Goal: Transaction & Acquisition: Book appointment/travel/reservation

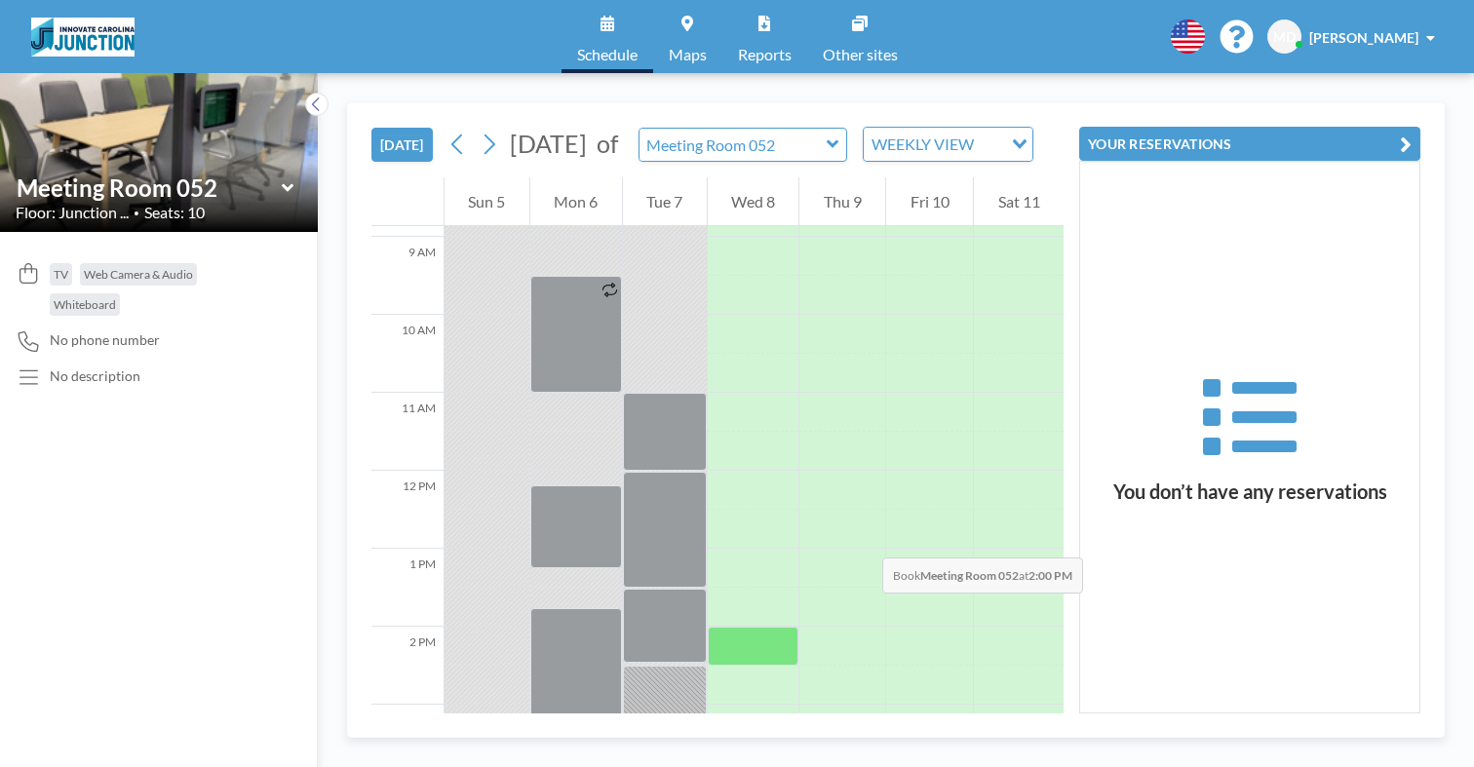
scroll to position [694, 0]
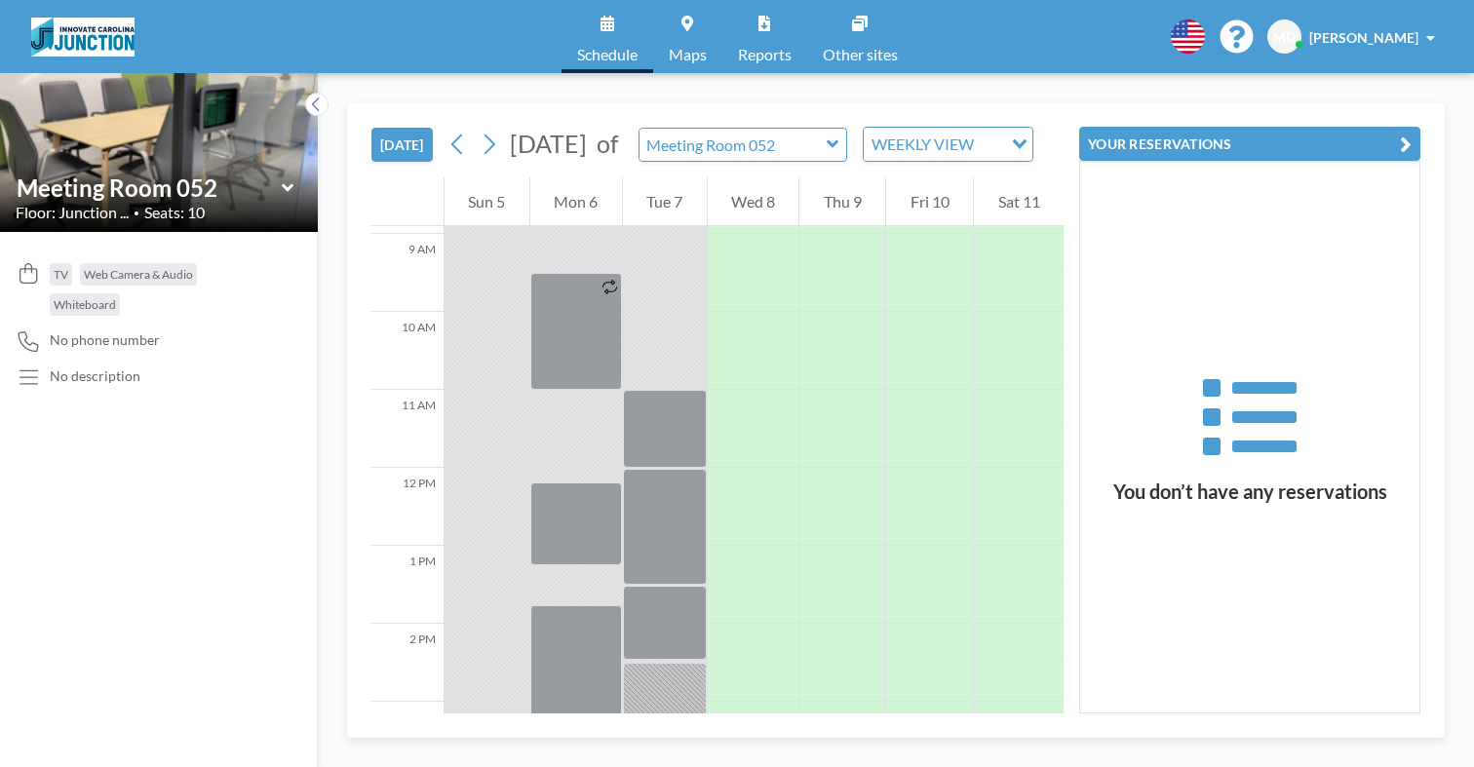
click at [281, 183] on icon at bounding box center [287, 187] width 12 height 8
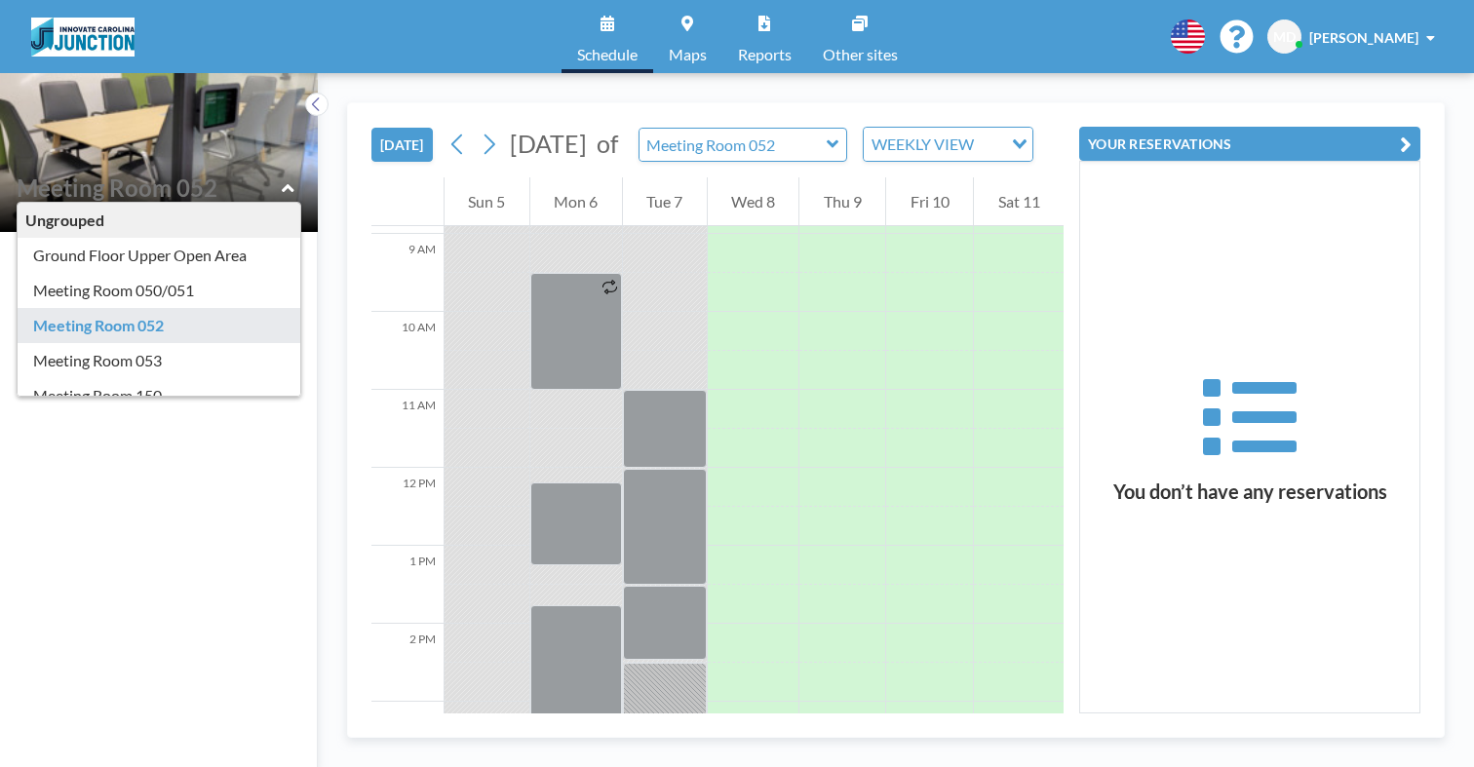
click at [131, 447] on div "TV Web Camera & Audio Whiteboard No phone number No description" at bounding box center [159, 499] width 318 height 535
click at [82, 35] on img at bounding box center [82, 37] width 103 height 39
click at [680, 16] on link "Maps" at bounding box center [687, 36] width 69 height 73
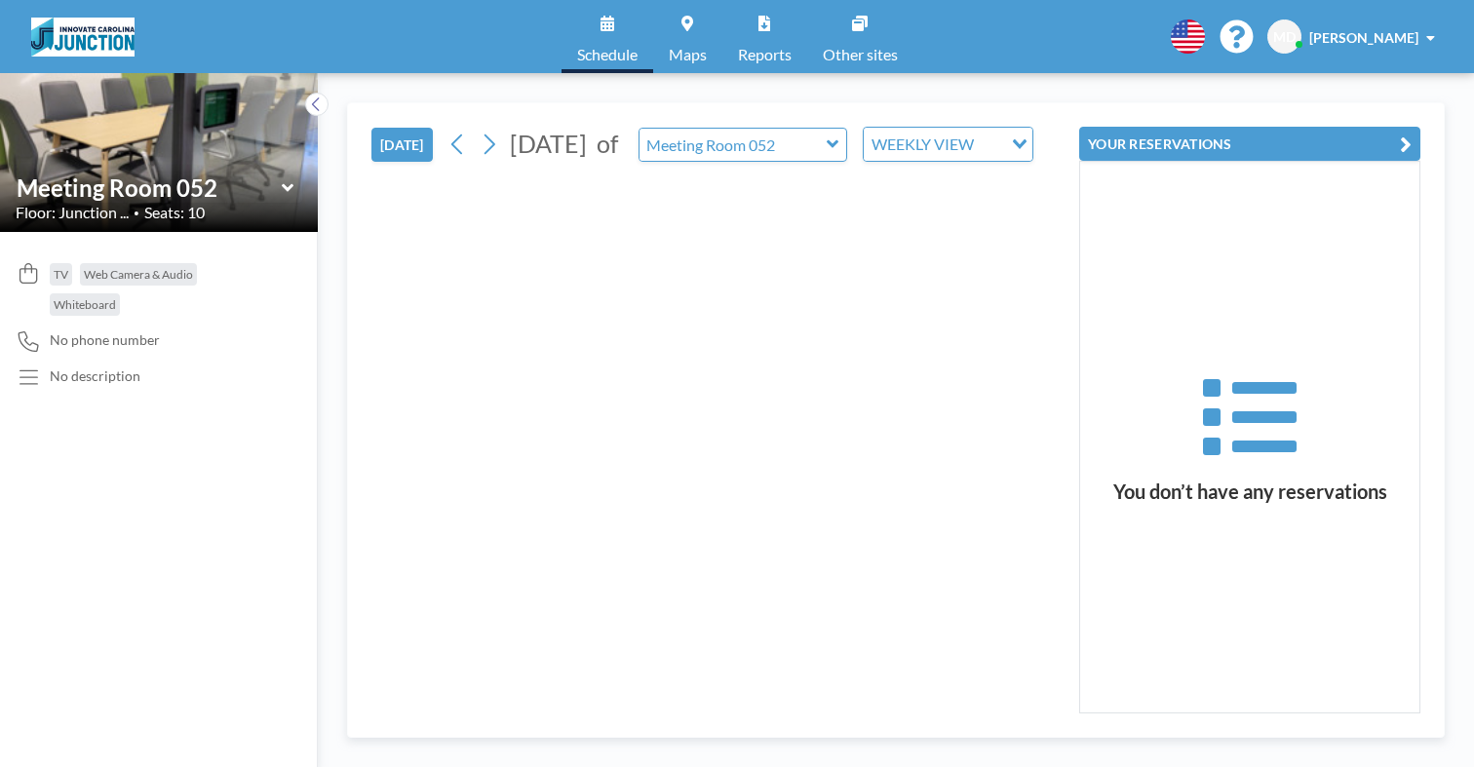
click at [371, 128] on button "[DATE]" at bounding box center [401, 145] width 61 height 34
click at [864, 128] on div "WEEKLY VIEW" at bounding box center [933, 142] width 138 height 29
click at [789, 155] on li "DAILY VIEW" at bounding box center [831, 151] width 154 height 28
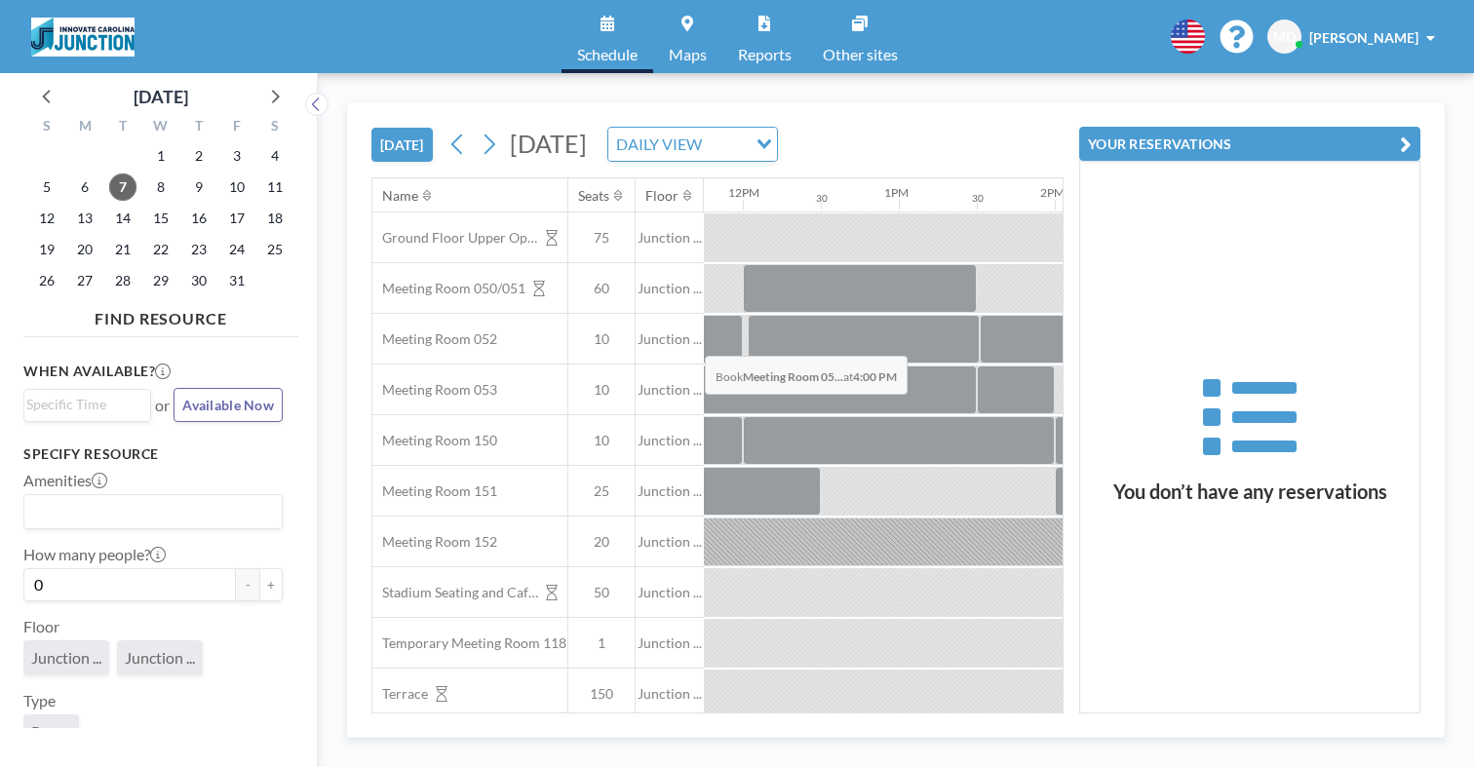
scroll to position [0, 1838]
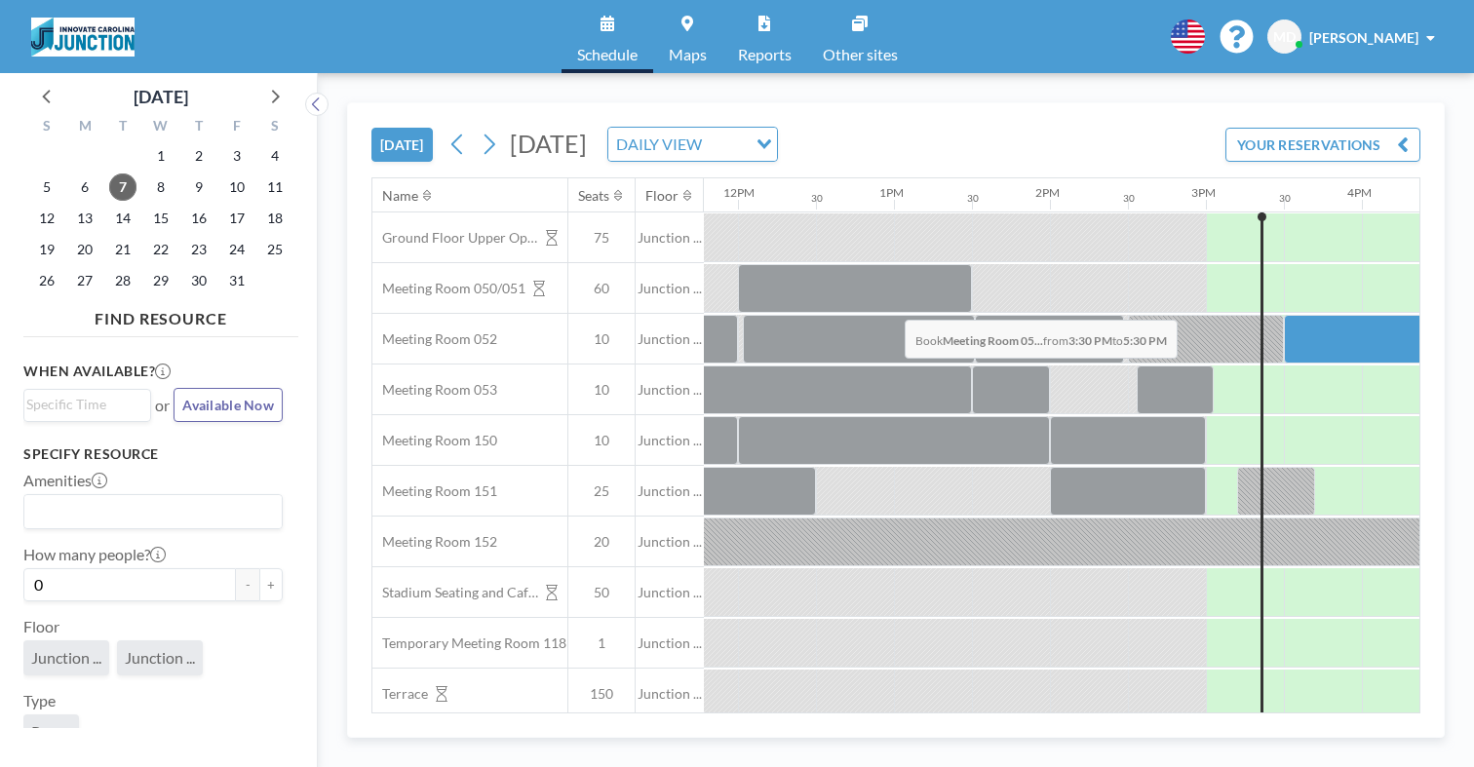
drag, startPoint x: 724, startPoint y: 275, endPoint x: 899, endPoint y: 274, distance: 174.5
click at [1284, 315] on div at bounding box center [1440, 339] width 312 height 49
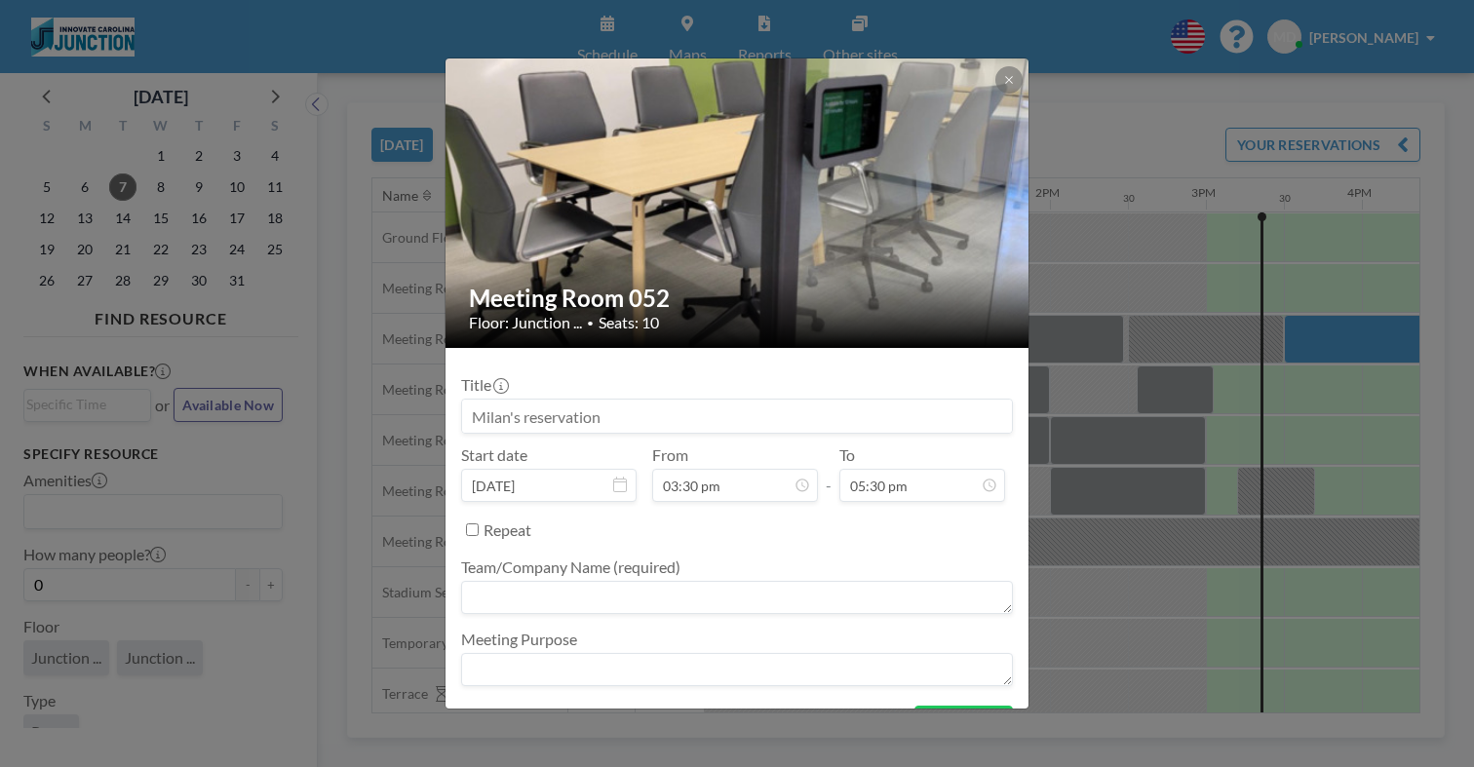
click at [623, 581] on textarea at bounding box center [737, 597] width 552 height 33
type textarea "Domiq"
type textarea "Reservation"
click at [935, 706] on button "BOOK NOW" at bounding box center [963, 723] width 98 height 34
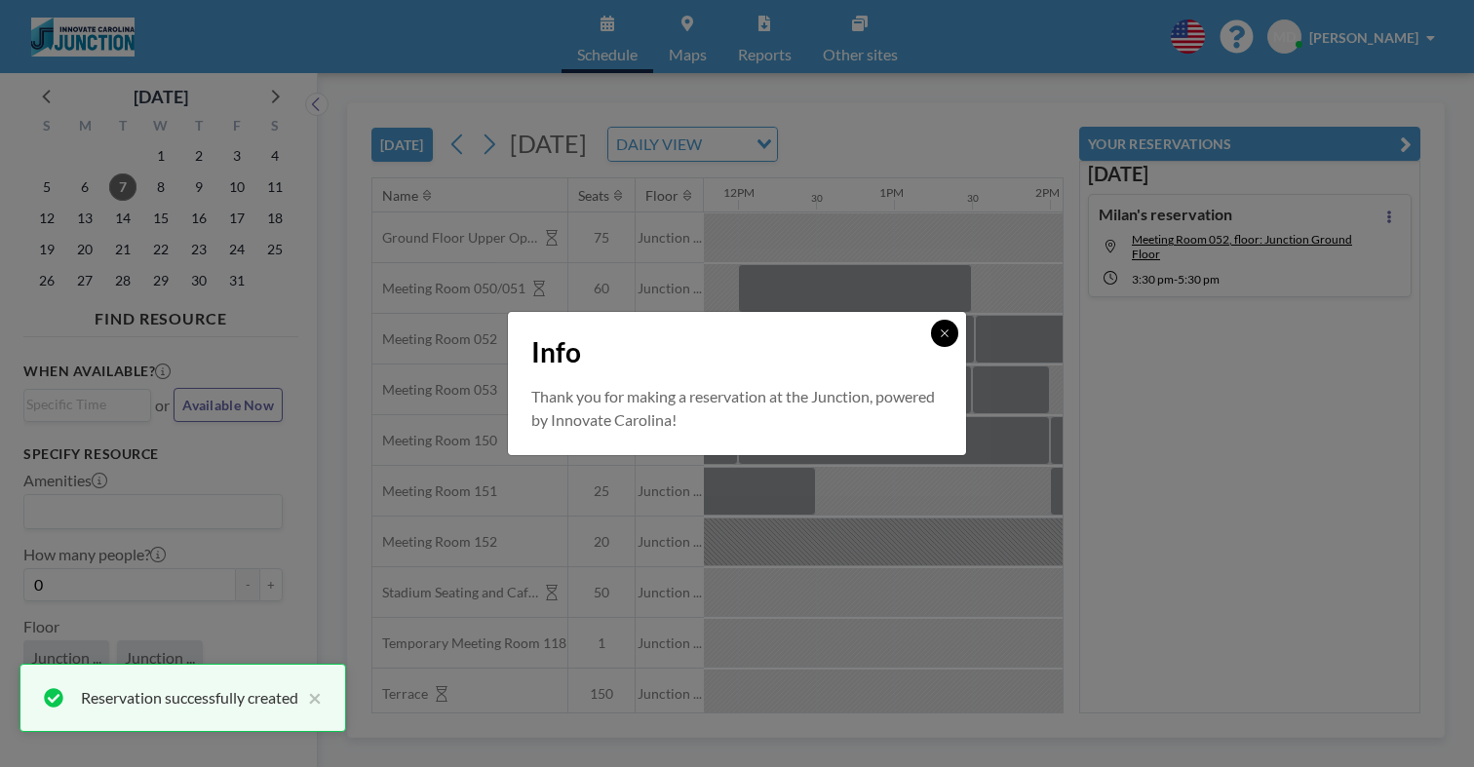
click at [931, 347] on button at bounding box center [944, 333] width 27 height 27
